Goal: Task Accomplishment & Management: Use online tool/utility

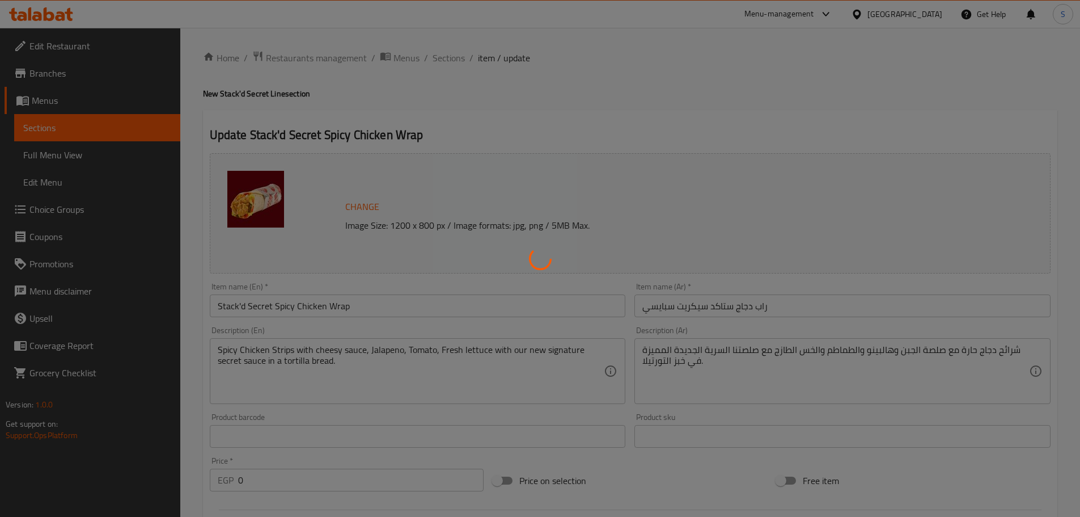
type input "إضافات"
type input "0"
type input "خيارات البطاطس المقلية:"
type input "1"
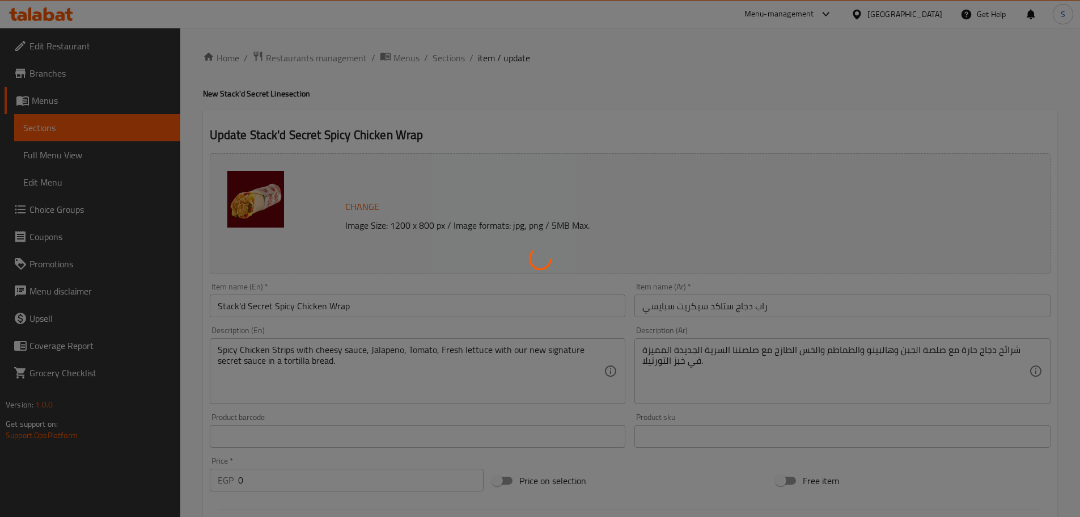
type input "1"
type input "مشروب الكومبو وسط:"
type input "1"
type input "إضافات"
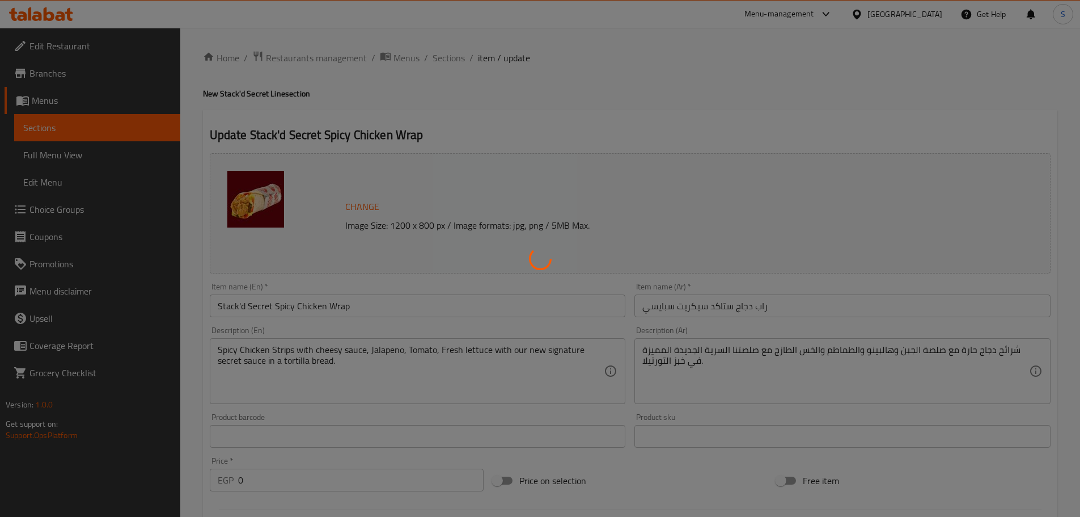
type input "0"
type input "خيارات البطاطس المقلية::"
type input "1"
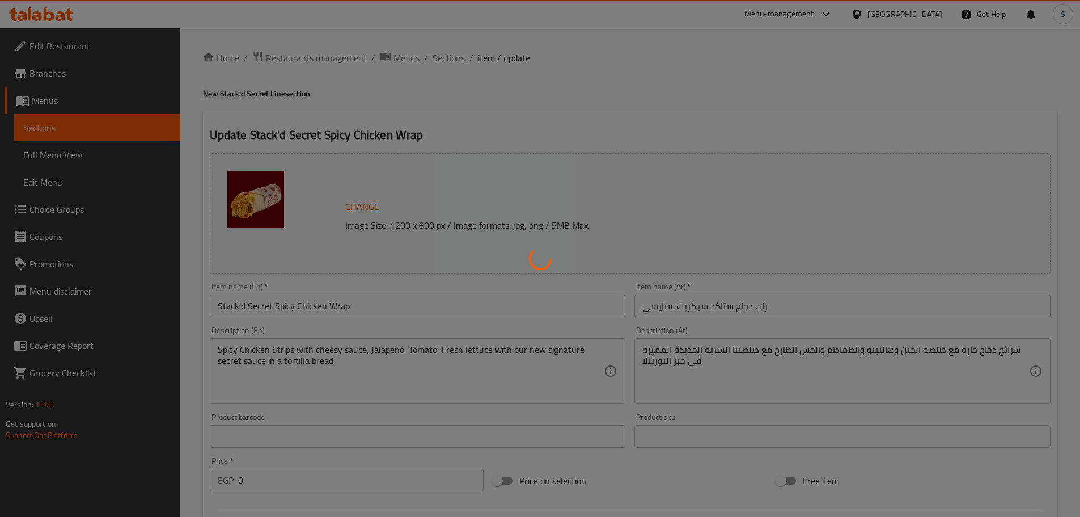
type input "خيارات المشروب:"
type input "1"
type input "إضافات"
type input "0"
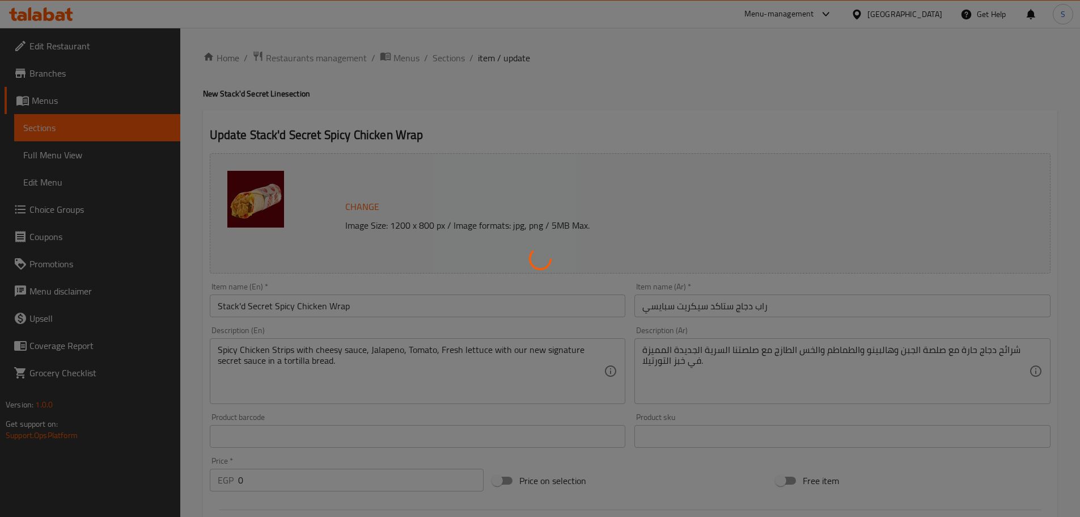
type input "0"
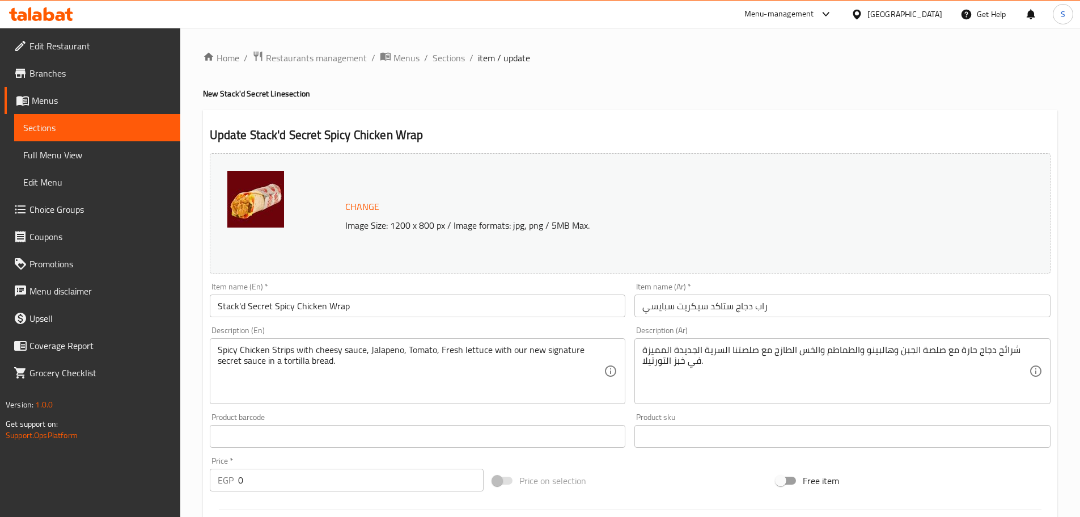
click at [829, 14] on icon at bounding box center [825, 14] width 7 height 5
click at [764, 155] on div "Incentive Orchestrator" at bounding box center [767, 155] width 78 height 12
